Goal: Task Accomplishment & Management: Manage account settings

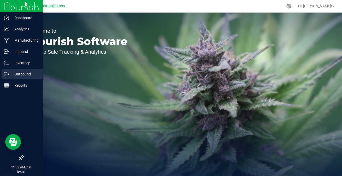
click at [5, 72] on icon at bounding box center [6, 73] width 5 height 5
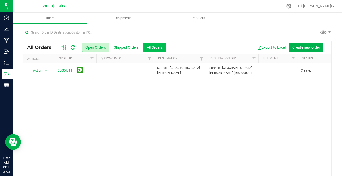
click at [157, 43] on button "All Orders" at bounding box center [154, 47] width 22 height 9
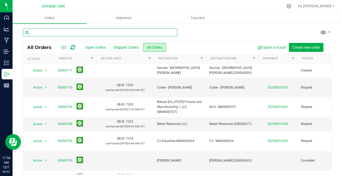
drag, startPoint x: 79, startPoint y: 33, endPoint x: 120, endPoint y: 37, distance: 41.8
click at [79, 32] on input "text" at bounding box center [100, 32] width 154 height 8
type input "4646"
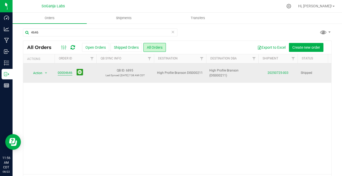
click at [68, 71] on link "00004646" at bounding box center [65, 72] width 15 height 5
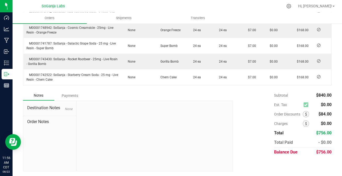
click at [71, 94] on div "Payments" at bounding box center [69, 95] width 31 height 9
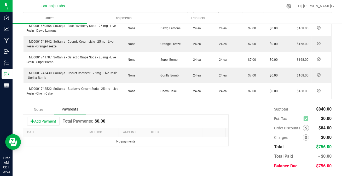
scroll to position [196, 0]
click at [43, 117] on button "Add Payment" at bounding box center [43, 121] width 32 height 9
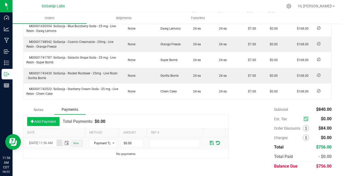
scroll to position [0, 7]
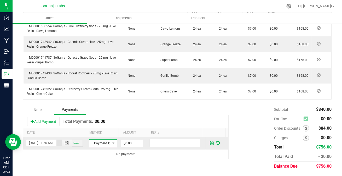
click at [99, 144] on span "Payment Type" at bounding box center [99, 142] width 21 height 7
click at [101, 127] on li "ACH & Bank Transfer" at bounding box center [101, 126] width 26 height 7
click at [127, 143] on input "0" at bounding box center [132, 142] width 22 height 7
type input "$756.00"
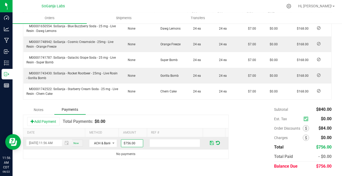
click at [210, 142] on span at bounding box center [212, 142] width 4 height 5
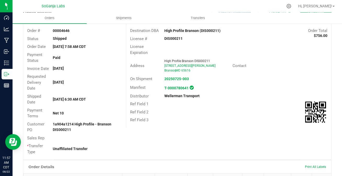
scroll to position [0, 0]
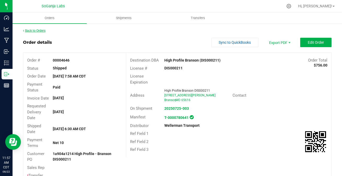
click at [38, 32] on link "Back to Orders" at bounding box center [34, 31] width 22 height 4
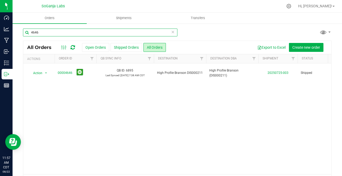
click at [45, 31] on input "4646" at bounding box center [100, 32] width 154 height 8
type input "4647"
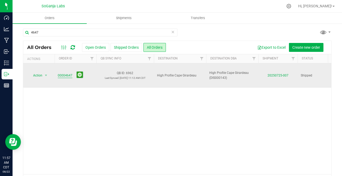
click at [62, 73] on link "00004647" at bounding box center [65, 75] width 15 height 5
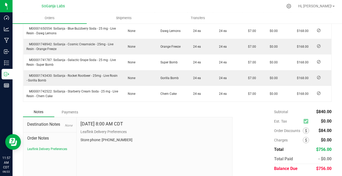
scroll to position [210, 0]
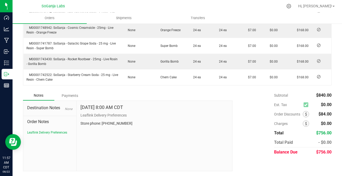
click at [69, 95] on div "Payments" at bounding box center [69, 95] width 31 height 9
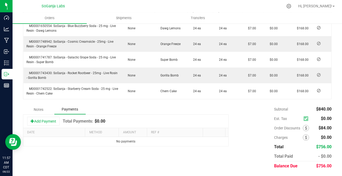
scroll to position [196, 0]
click at [46, 121] on button "Add Payment" at bounding box center [43, 121] width 32 height 9
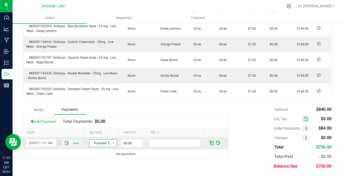
click at [97, 142] on span "Payment Type" at bounding box center [99, 142] width 21 height 7
click at [98, 127] on li "ACH & Bank Transfer" at bounding box center [101, 126] width 26 height 7
click at [122, 141] on input "0" at bounding box center [132, 142] width 22 height 7
type input "$756.00"
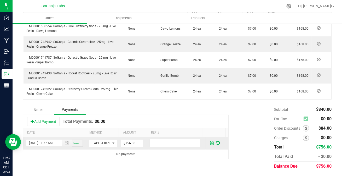
click at [210, 142] on span at bounding box center [212, 142] width 4 height 5
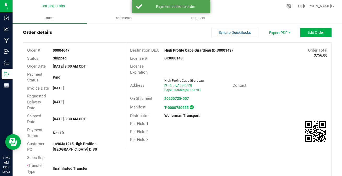
scroll to position [0, 0]
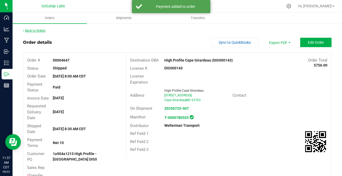
click at [37, 29] on link "Back to Orders" at bounding box center [34, 31] width 22 height 4
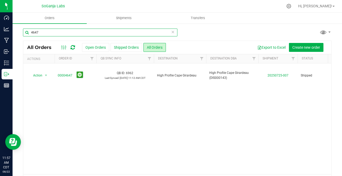
click at [49, 32] on input "4647" at bounding box center [100, 32] width 154 height 8
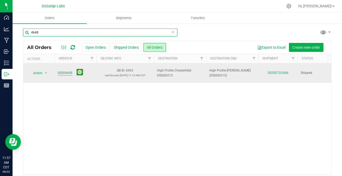
type input "4648"
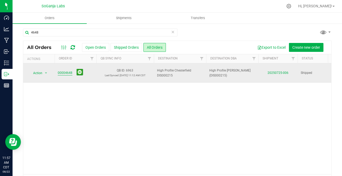
click at [63, 73] on link "00004648" at bounding box center [65, 72] width 15 height 5
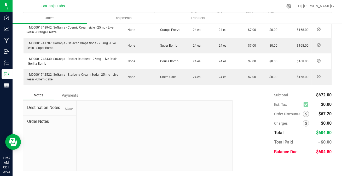
click at [73, 93] on div "Payments" at bounding box center [69, 94] width 31 height 9
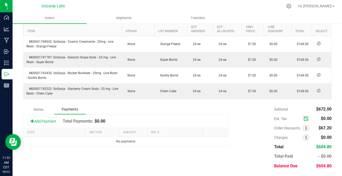
scroll to position [180, 0]
click at [40, 121] on button "Add Payment" at bounding box center [43, 121] width 32 height 9
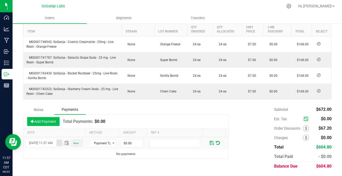
scroll to position [0, 7]
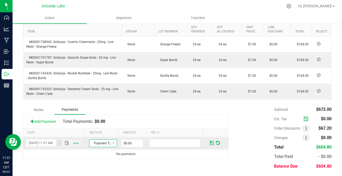
click at [102, 141] on span "Payment Type" at bounding box center [99, 142] width 21 height 7
drag, startPoint x: 95, startPoint y: 127, endPoint x: 101, endPoint y: 132, distance: 7.5
click at [95, 127] on li "ACH & Bank Transfer" at bounding box center [101, 126] width 26 height 7
click at [129, 144] on input "0" at bounding box center [132, 142] width 22 height 7
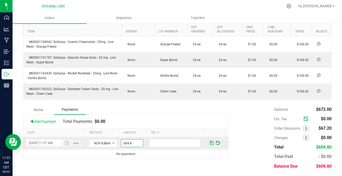
type input "$604.80"
click at [210, 141] on span at bounding box center [212, 142] width 4 height 5
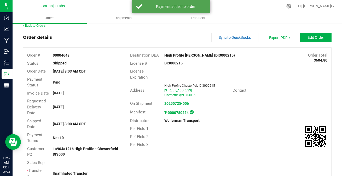
scroll to position [0, 0]
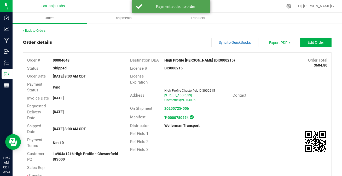
click at [38, 31] on link "Back to Orders" at bounding box center [34, 31] width 22 height 4
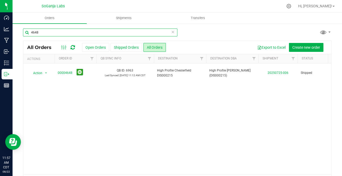
click at [45, 35] on input "4648" at bounding box center [100, 32] width 154 height 8
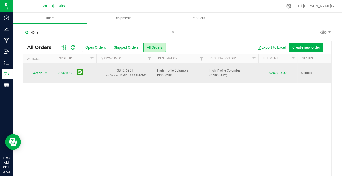
type input "4649"
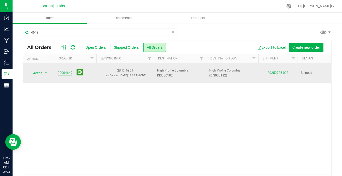
click at [64, 72] on link "00004649" at bounding box center [65, 72] width 15 height 5
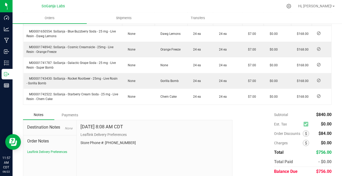
scroll to position [210, 0]
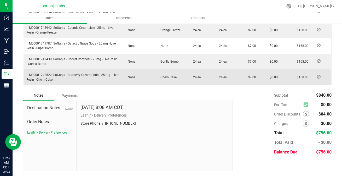
click at [66, 96] on div "Payments" at bounding box center [69, 95] width 31 height 9
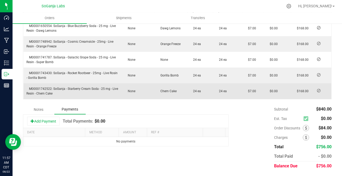
scroll to position [196, 0]
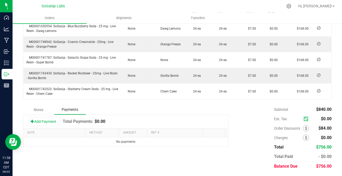
drag, startPoint x: 41, startPoint y: 121, endPoint x: 47, endPoint y: 125, distance: 7.3
click at [41, 121] on button "Add Payment" at bounding box center [43, 121] width 32 height 9
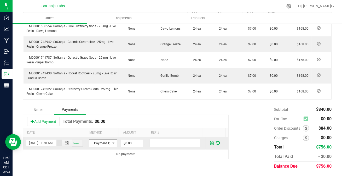
scroll to position [0, 7]
click at [93, 143] on span "Payment Type" at bounding box center [99, 142] width 21 height 7
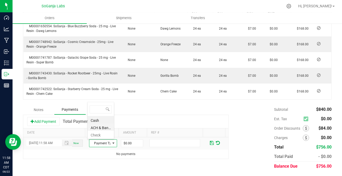
click at [95, 127] on li "ACH & Bank Transfer" at bounding box center [101, 126] width 26 height 7
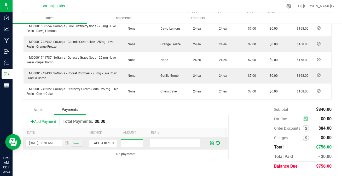
click at [125, 144] on input "0" at bounding box center [132, 142] width 22 height 7
type input "$756.00"
click at [210, 141] on span at bounding box center [212, 142] width 4 height 5
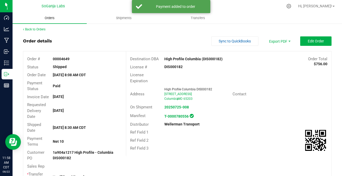
scroll to position [0, 0]
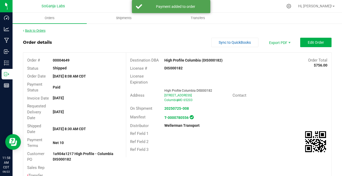
click at [43, 30] on link "Back to Orders" at bounding box center [34, 31] width 22 height 4
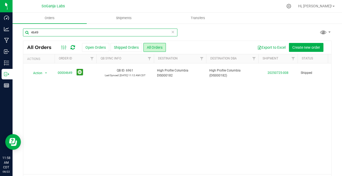
click at [44, 30] on input "4649" at bounding box center [100, 32] width 154 height 8
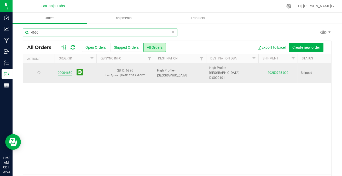
type input "4650"
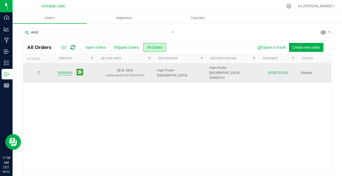
click at [62, 72] on link "00004650" at bounding box center [65, 72] width 15 height 5
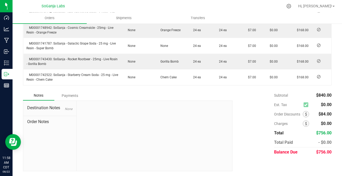
click at [73, 95] on div "Payments" at bounding box center [69, 95] width 31 height 9
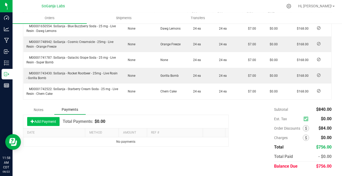
click at [46, 121] on button "Add Payment" at bounding box center [43, 121] width 32 height 9
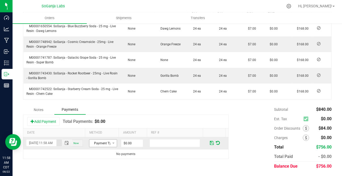
scroll to position [0, 7]
click at [97, 143] on span "Payment Type" at bounding box center [99, 142] width 21 height 7
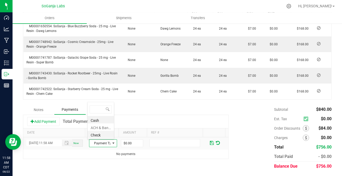
scroll to position [8, 26]
click at [101, 126] on li "ACH & Bank Transfer" at bounding box center [101, 126] width 26 height 7
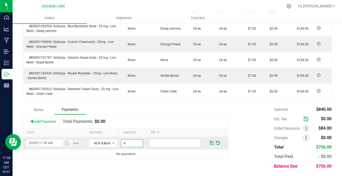
click at [125, 146] on input "0" at bounding box center [132, 142] width 22 height 7
type input "$756.00"
click at [210, 142] on span at bounding box center [212, 142] width 4 height 5
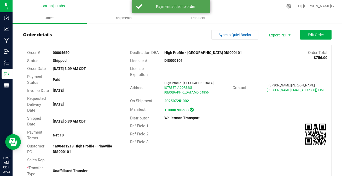
scroll to position [0, 0]
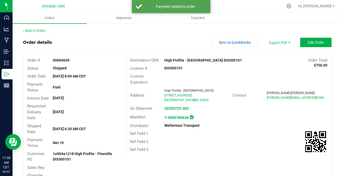
click at [43, 28] on div "Back to Orders" at bounding box center [177, 30] width 309 height 5
click at [44, 29] on link "Back to Orders" at bounding box center [34, 31] width 22 height 4
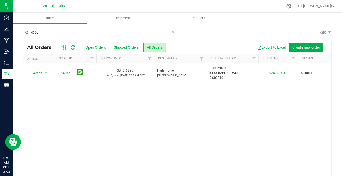
click at [41, 28] on input "4650" at bounding box center [100, 32] width 154 height 8
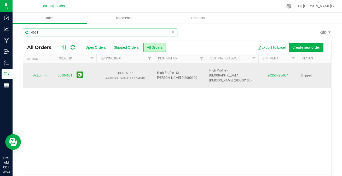
type input "4651"
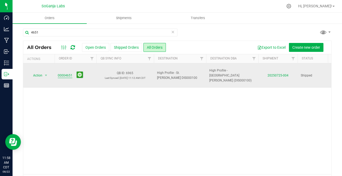
click at [63, 73] on link "00004651" at bounding box center [65, 75] width 15 height 5
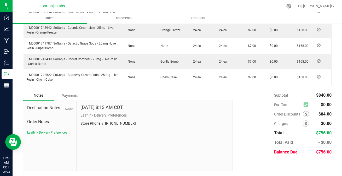
click at [73, 94] on div "Payments" at bounding box center [69, 95] width 31 height 9
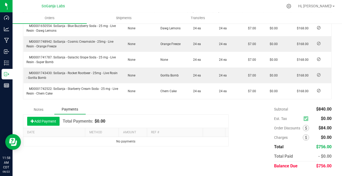
scroll to position [196, 0]
click at [44, 119] on button "Add Payment" at bounding box center [43, 121] width 32 height 9
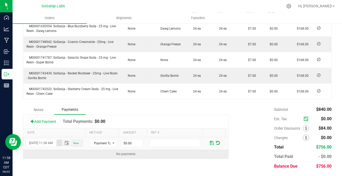
scroll to position [0, 7]
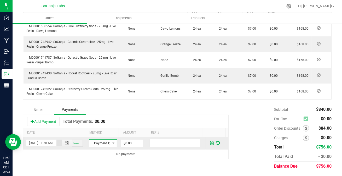
click at [96, 143] on span "Payment Type" at bounding box center [99, 142] width 21 height 7
click at [96, 125] on li "ACH & Bank Transfer" at bounding box center [101, 126] width 26 height 7
click at [131, 144] on input "0" at bounding box center [132, 142] width 22 height 7
type input "$756.00"
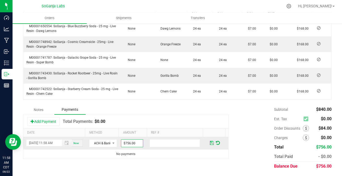
click at [210, 143] on span at bounding box center [212, 142] width 4 height 5
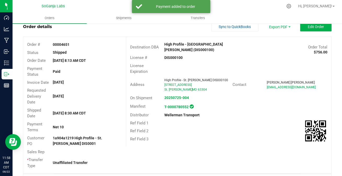
scroll to position [6, 0]
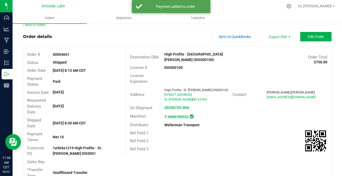
click at [39, 23] on link "Orders" at bounding box center [50, 18] width 74 height 11
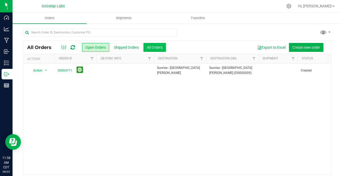
click at [161, 45] on button "All Orders" at bounding box center [154, 47] width 22 height 9
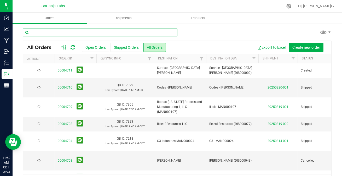
click at [79, 33] on input "text" at bounding box center [100, 32] width 154 height 8
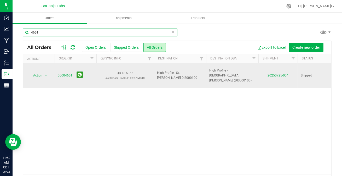
type input "4651"
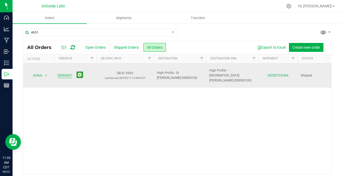
click at [63, 73] on link "00004651" at bounding box center [65, 75] width 15 height 5
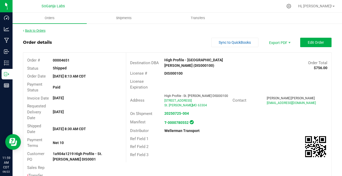
click at [28, 31] on link "Back to Orders" at bounding box center [34, 31] width 22 height 4
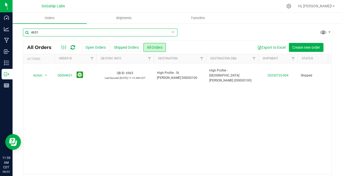
click at [66, 36] on input "4651" at bounding box center [100, 32] width 154 height 8
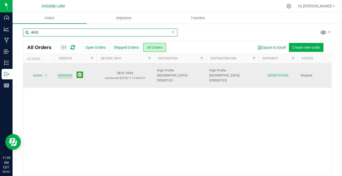
type input "4652"
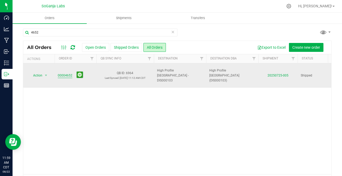
click at [67, 73] on link "00004652" at bounding box center [65, 75] width 15 height 5
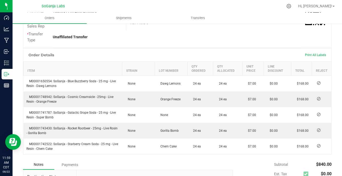
scroll to position [210, 0]
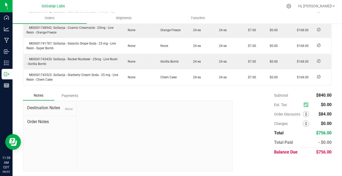
click at [66, 97] on div "Payments" at bounding box center [69, 95] width 31 height 9
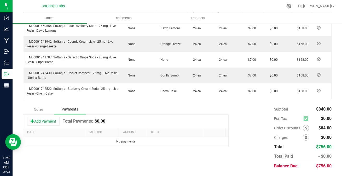
scroll to position [196, 0]
click at [46, 119] on button "Add Payment" at bounding box center [43, 121] width 32 height 9
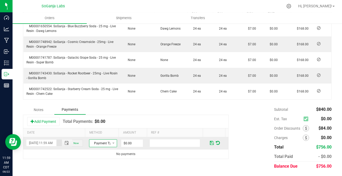
click at [101, 142] on span "Payment Type" at bounding box center [99, 142] width 21 height 7
click at [99, 126] on li "ACH & Bank Transfer" at bounding box center [101, 126] width 26 height 7
click at [125, 141] on input "0" at bounding box center [132, 142] width 22 height 7
type input "$756.00"
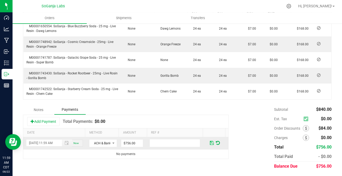
click at [210, 143] on span at bounding box center [212, 142] width 4 height 5
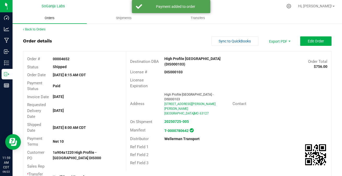
scroll to position [0, 0]
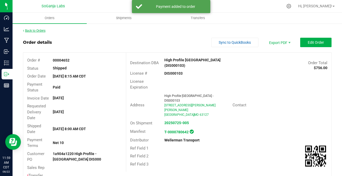
click at [36, 29] on link "Back to Orders" at bounding box center [34, 31] width 22 height 4
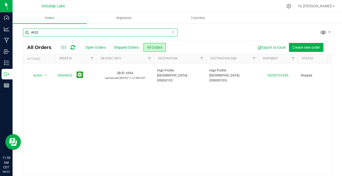
click at [45, 33] on input "4652" at bounding box center [100, 32] width 154 height 8
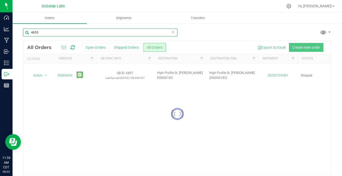
type input "4653"
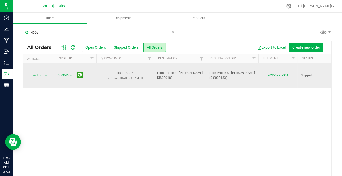
click at [61, 73] on link "00004653" at bounding box center [65, 75] width 15 height 5
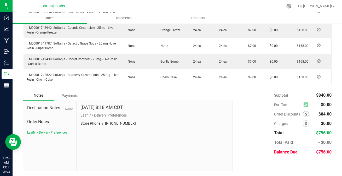
click at [67, 95] on div "Payments" at bounding box center [69, 95] width 31 height 9
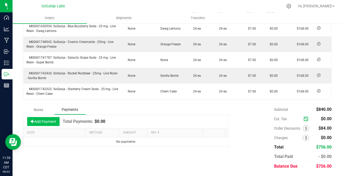
click at [43, 120] on button "Add Payment" at bounding box center [43, 121] width 32 height 9
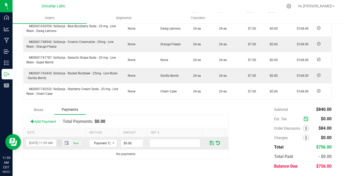
scroll to position [0, 7]
click at [69, 143] on span "Toggle popup" at bounding box center [66, 143] width 9 height 4
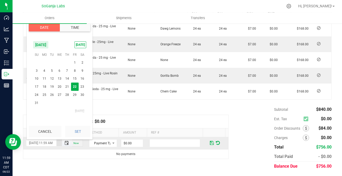
scroll to position [0, 0]
click at [104, 141] on span "Payment Type" at bounding box center [99, 142] width 21 height 7
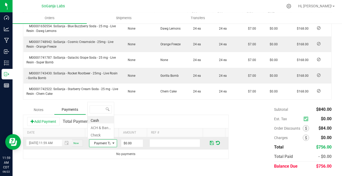
scroll to position [8, 26]
click at [99, 127] on li "ACH & Bank Transfer" at bounding box center [101, 126] width 26 height 7
click at [121, 143] on input "0" at bounding box center [132, 142] width 22 height 7
type input "$756.00"
click at [210, 141] on span at bounding box center [212, 142] width 4 height 5
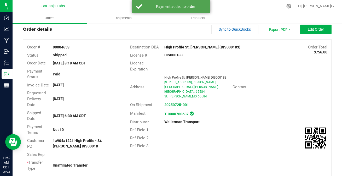
scroll to position [0, 0]
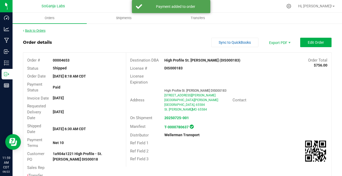
click at [37, 30] on link "Back to Orders" at bounding box center [34, 31] width 22 height 4
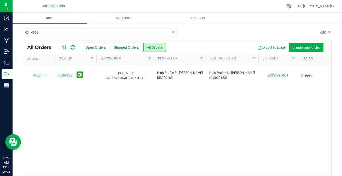
click at [171, 32] on icon at bounding box center [173, 31] width 4 height 6
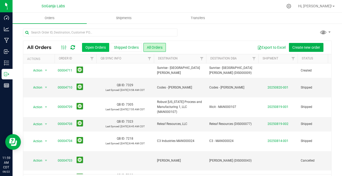
click at [93, 43] on button "Open Orders" at bounding box center [95, 47] width 27 height 9
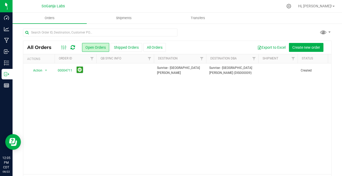
click at [72, 48] on icon at bounding box center [73, 47] width 4 height 5
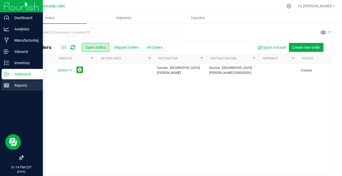
click at [11, 84] on p "Reports" at bounding box center [24, 85] width 31 height 6
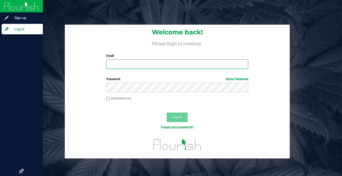
type input "[EMAIL_ADDRESS][DOMAIN_NAME]"
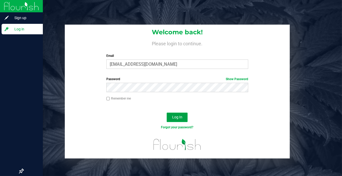
click at [177, 118] on span "Log In" at bounding box center [177, 117] width 10 height 4
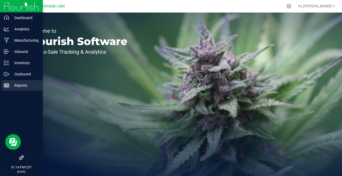
click at [10, 84] on p "Reports" at bounding box center [24, 85] width 31 height 6
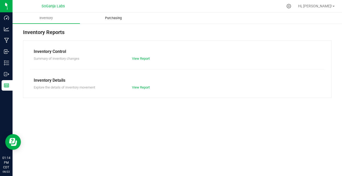
click at [117, 18] on span "Purchasing" at bounding box center [113, 18] width 31 height 5
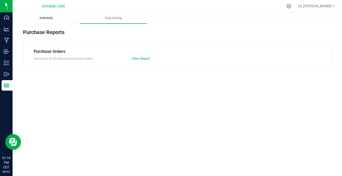
click at [48, 18] on span "Inventory" at bounding box center [45, 18] width 27 height 5
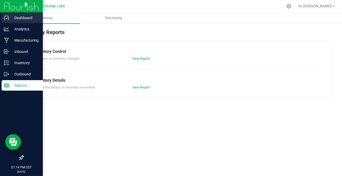
click at [28, 17] on p "Dashboard" at bounding box center [24, 18] width 31 height 6
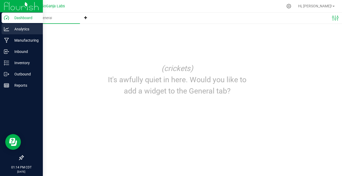
click at [28, 30] on p "Analytics" at bounding box center [24, 29] width 31 height 6
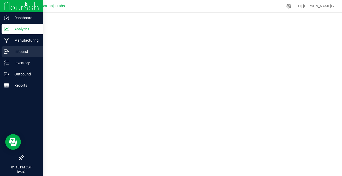
click at [19, 52] on p "Inbound" at bounding box center [24, 51] width 31 height 6
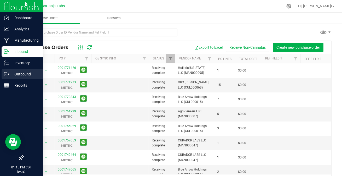
click at [18, 73] on p "Outbound" at bounding box center [24, 74] width 31 height 6
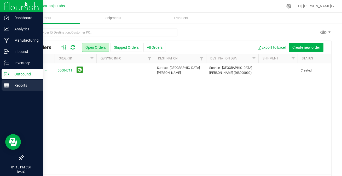
click at [16, 84] on p "Reports" at bounding box center [24, 85] width 31 height 6
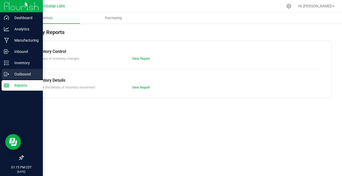
click at [13, 73] on p "Outbound" at bounding box center [24, 74] width 31 height 6
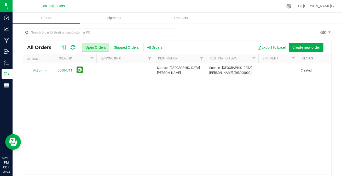
click at [236, 111] on div "Action Action Cancel order Change facility Clone order Edit order Mark as fully…" at bounding box center [177, 118] width 308 height 111
